Goal: Navigation & Orientation: Understand site structure

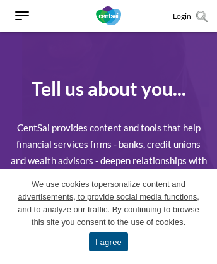
scroll to position [1175, 0]
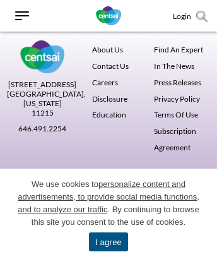
click at [180, 87] on link "Press Releases" at bounding box center [177, 82] width 47 height 9
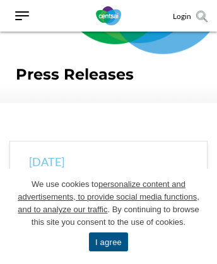
click at [202, 216] on link "I agree" at bounding box center [201, 216] width 13 height 13
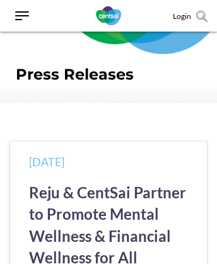
scroll to position [2151, 0]
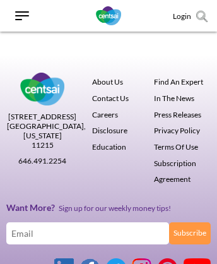
click at [178, 152] on link "Terms Of Use" at bounding box center [176, 146] width 44 height 9
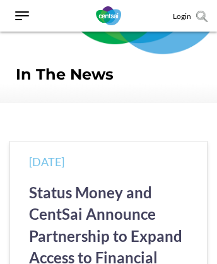
scroll to position [1119, 0]
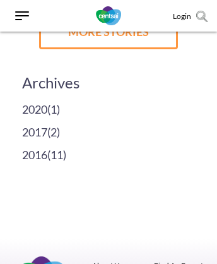
click at [107, 261] on link "About Us" at bounding box center [107, 265] width 31 height 9
